Goal: Task Accomplishment & Management: Manage account settings

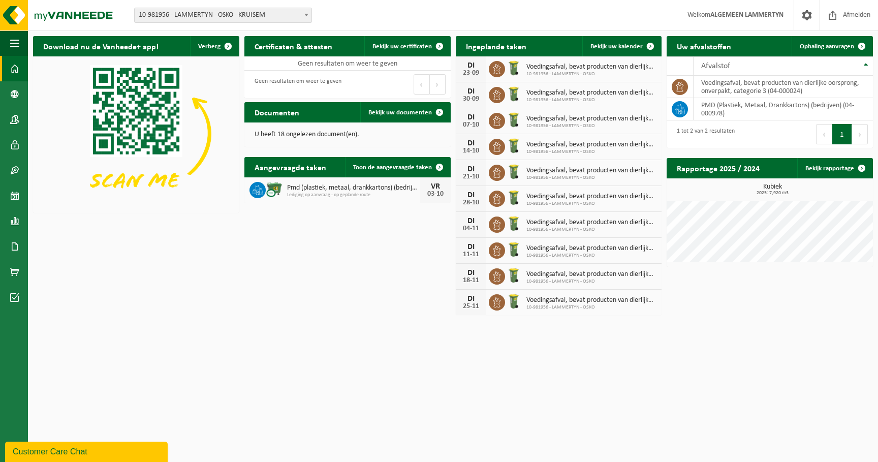
click at [187, 14] on span "10-981956 - LAMMERTYN - OSKO - KRUISEM" at bounding box center [223, 15] width 177 height 14
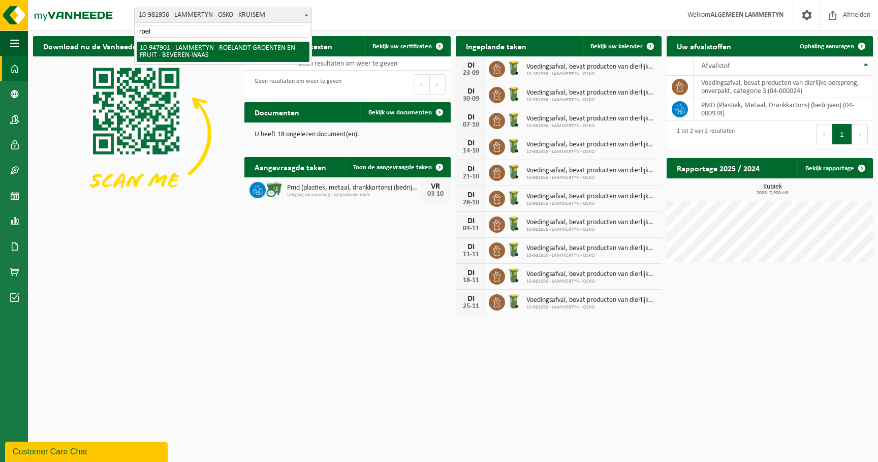
type input "roel"
select select "142409"
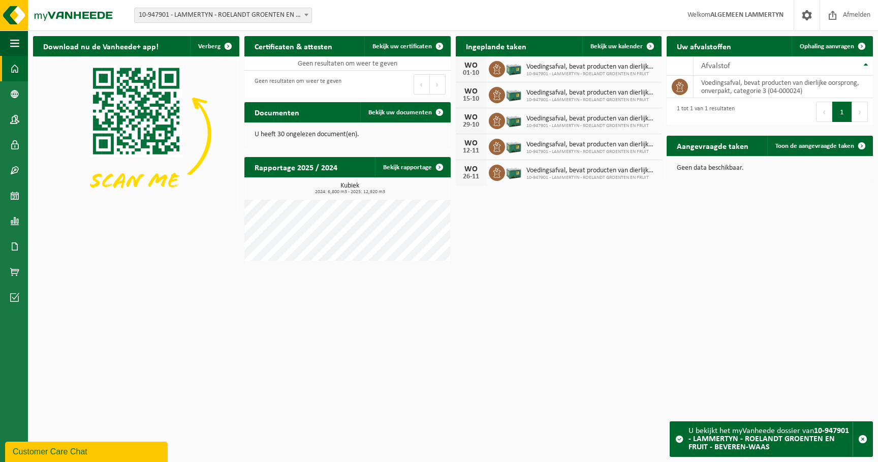
click at [785, 347] on html "Vestiging: 10-691042 - LAMMERTYN.NET - BEVEREN-WAAS 10-933485 - ???LAMMERTYN.NE…" at bounding box center [439, 231] width 878 height 462
click at [238, 12] on span "10-947901 - LAMMERTYN - ROELANDT GROENTEN EN FRUIT - BEVEREN-WAAS" at bounding box center [223, 15] width 177 height 14
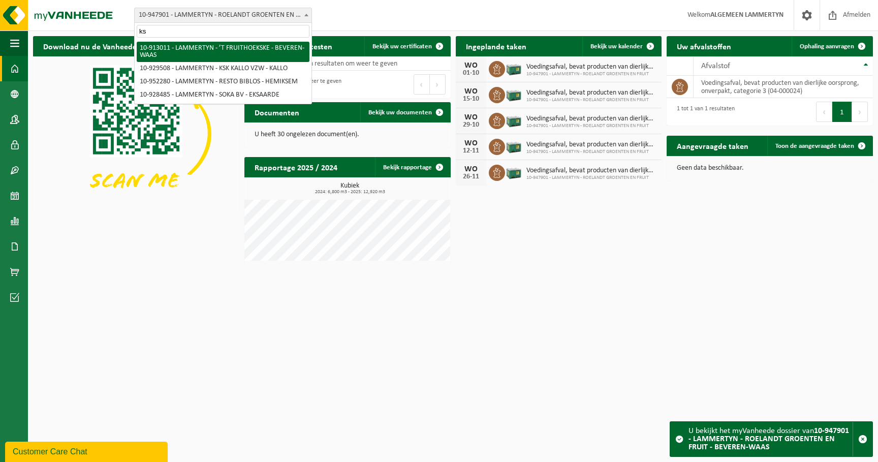
type input "ksk"
select select "125896"
